Goal: Check status: Check status

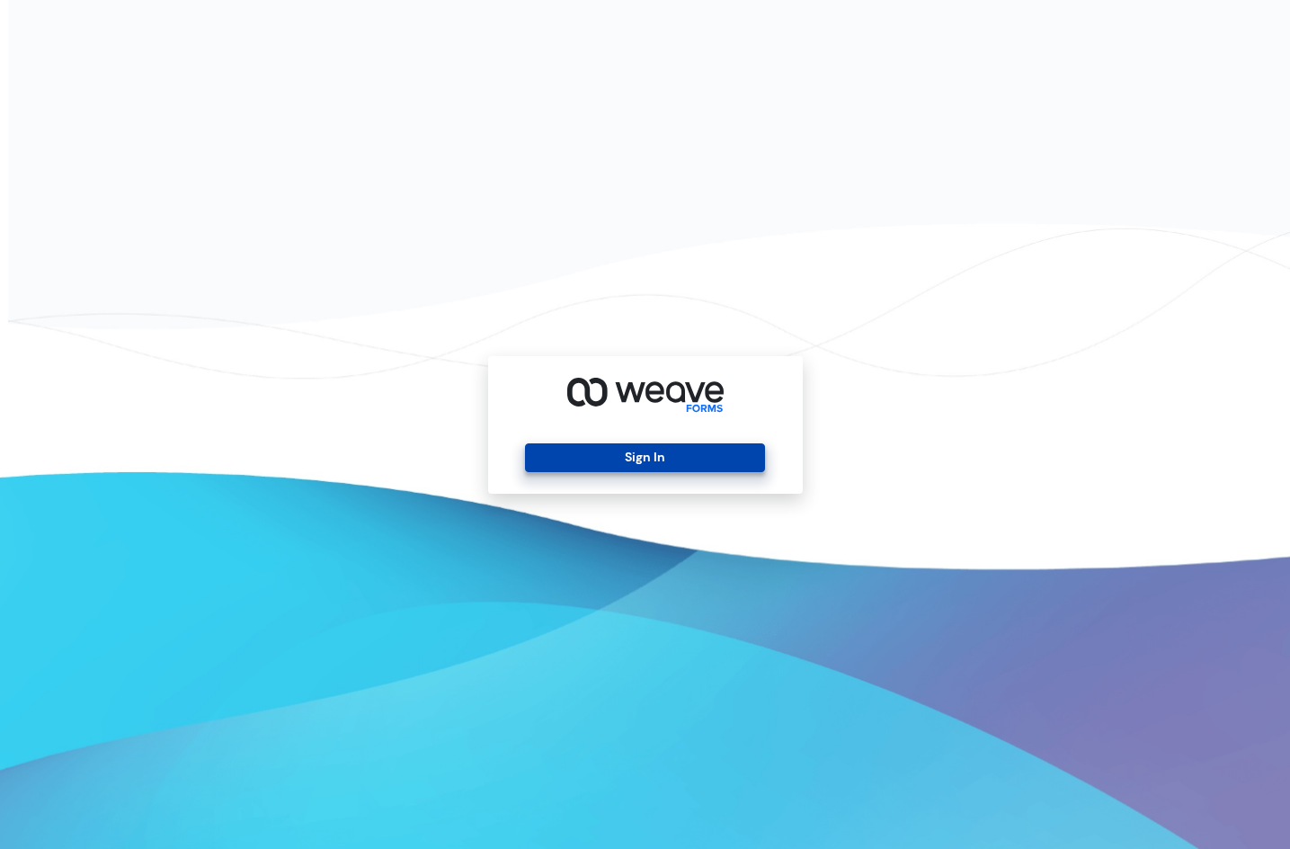
click at [701, 452] on button "Sign In" at bounding box center [645, 457] width 240 height 29
